Goal: Navigation & Orientation: Find specific page/section

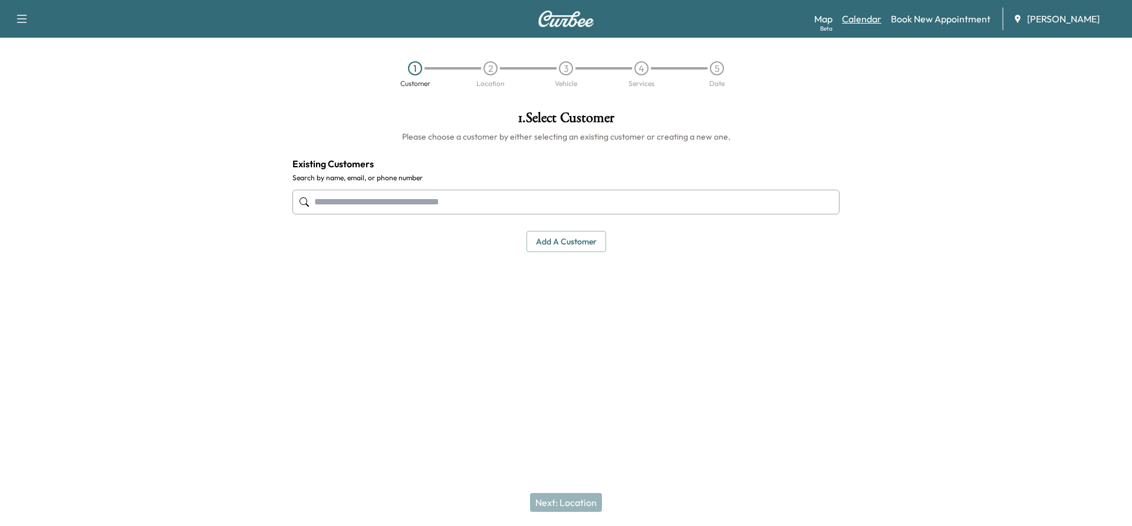
click at [503, 21] on link "Calendar" at bounding box center [861, 19] width 39 height 14
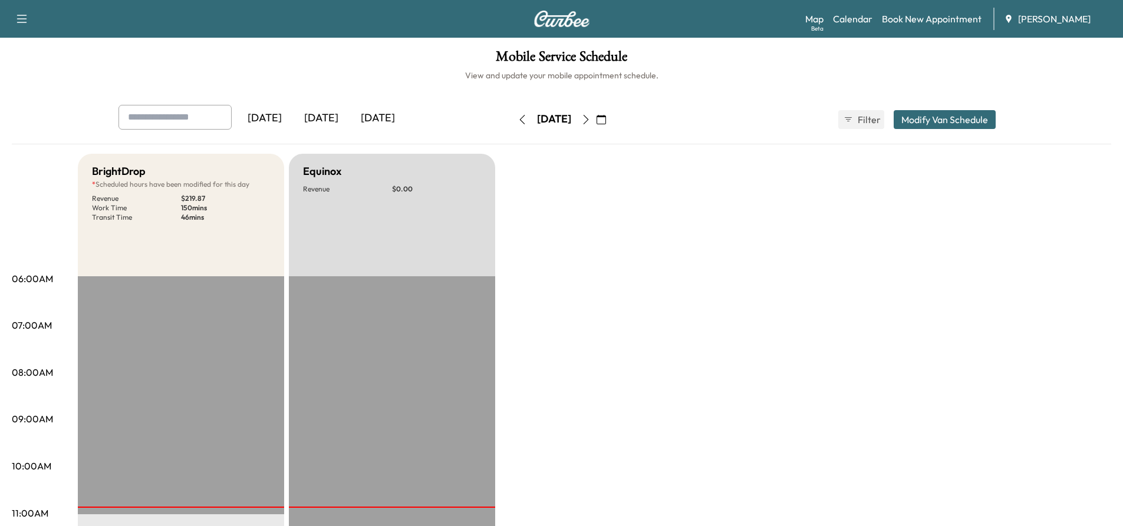
click at [503, 121] on icon "button" at bounding box center [585, 119] width 9 height 9
click at [503, 122] on button "button" at bounding box center [522, 119] width 20 height 19
click at [503, 17] on link "Map Beta" at bounding box center [814, 19] width 18 height 14
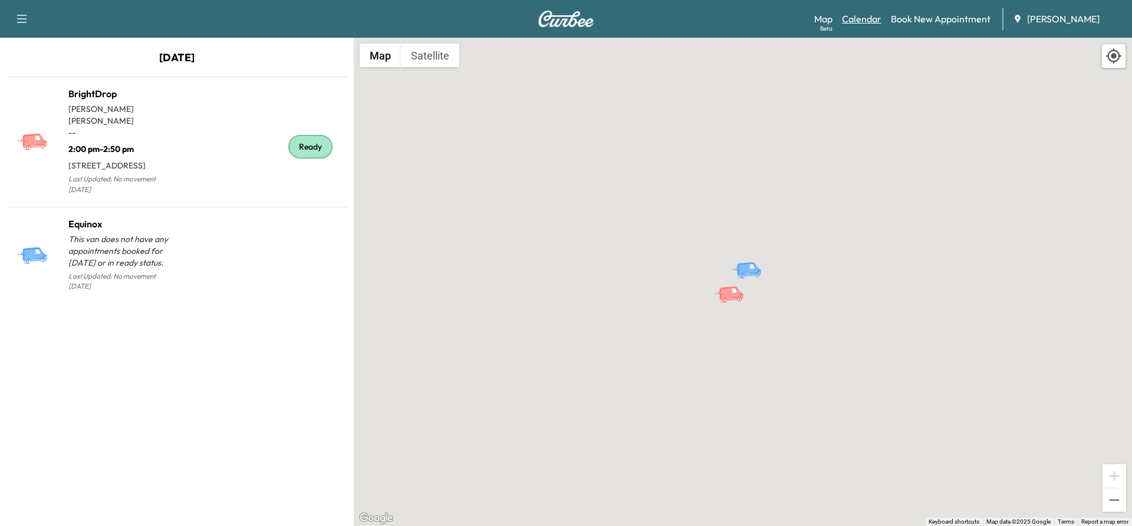
click at [503, 18] on link "Calendar" at bounding box center [861, 19] width 39 height 14
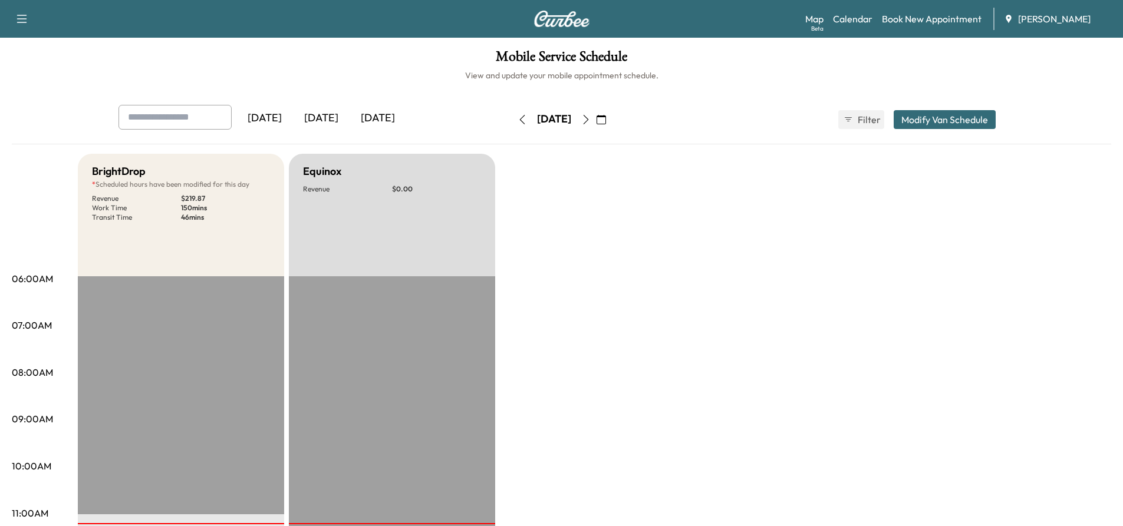
click at [503, 123] on icon "button" at bounding box center [585, 119] width 9 height 9
click at [503, 121] on icon "button" at bounding box center [585, 119] width 9 height 9
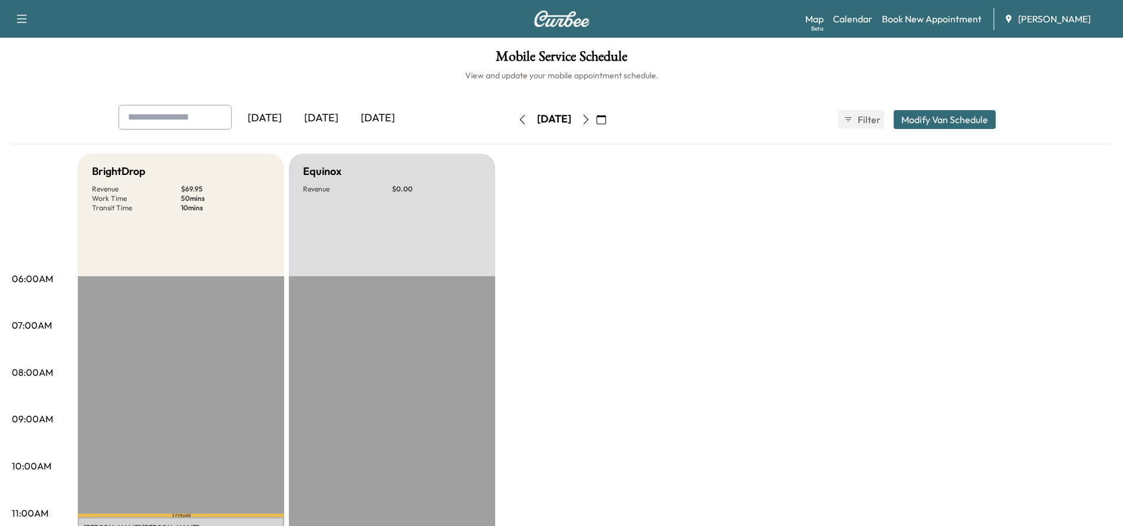
click at [503, 119] on icon "button" at bounding box center [521, 119] width 5 height 9
click at [503, 119] on icon "button" at bounding box center [522, 119] width 9 height 9
